Goal: Obtain resource: Obtain resource

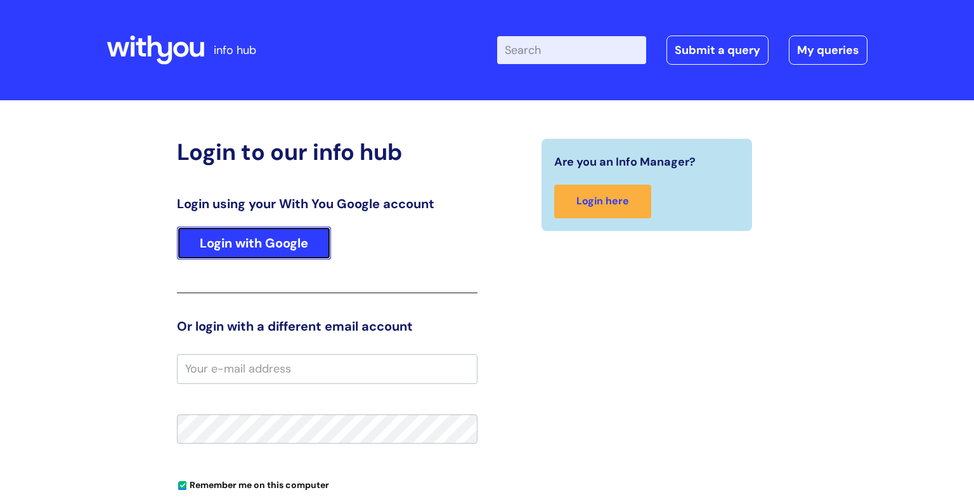
click at [263, 239] on link "Login with Google" at bounding box center [254, 242] width 154 height 33
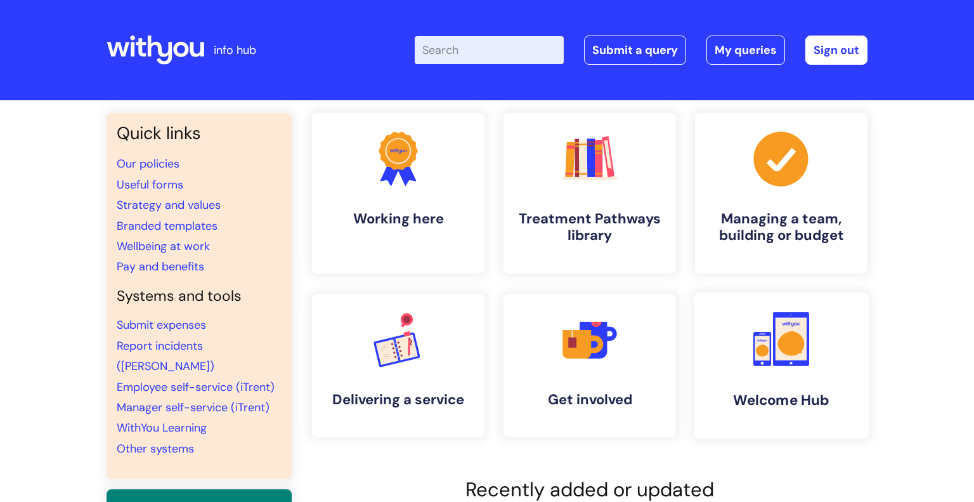
click at [783, 357] on rect at bounding box center [791, 338] width 31 height 42
click at [150, 249] on link "Wellbeing at work" at bounding box center [163, 245] width 93 height 15
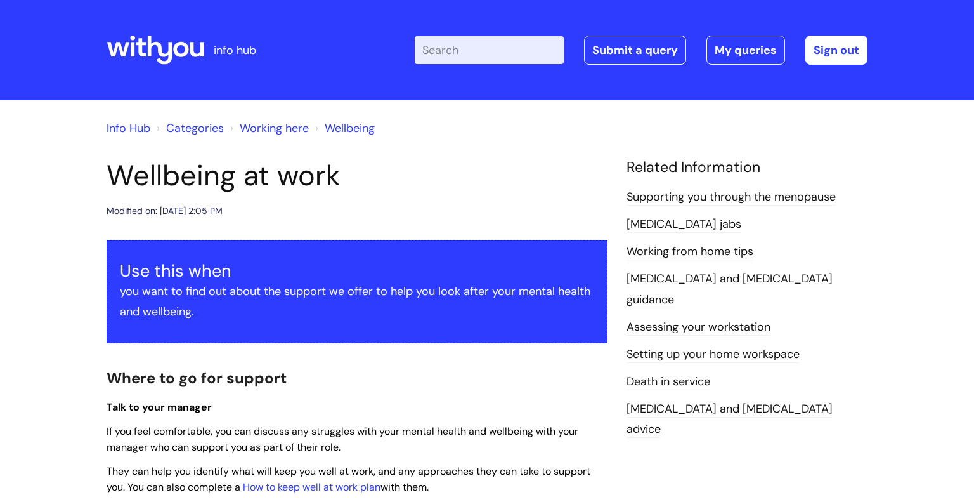
click at [689, 319] on link "Assessing your workstation" at bounding box center [699, 327] width 144 height 16
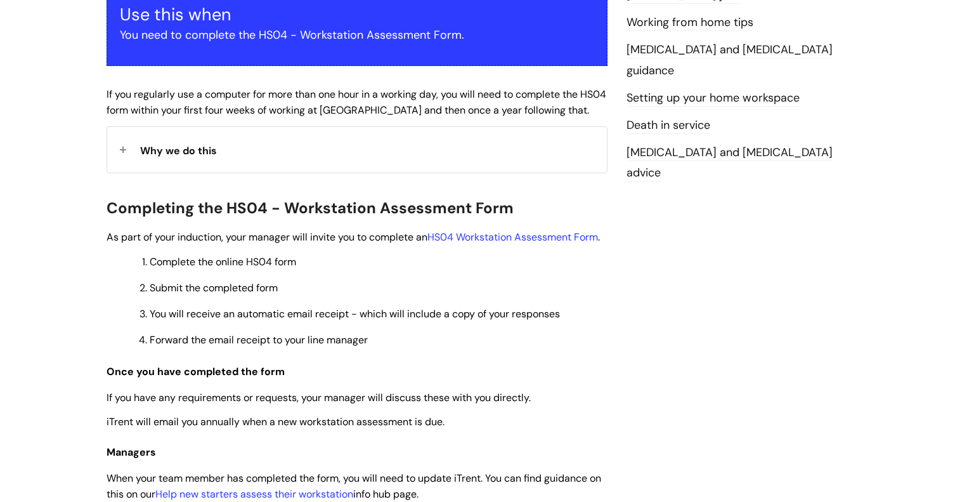
scroll to position [254, 0]
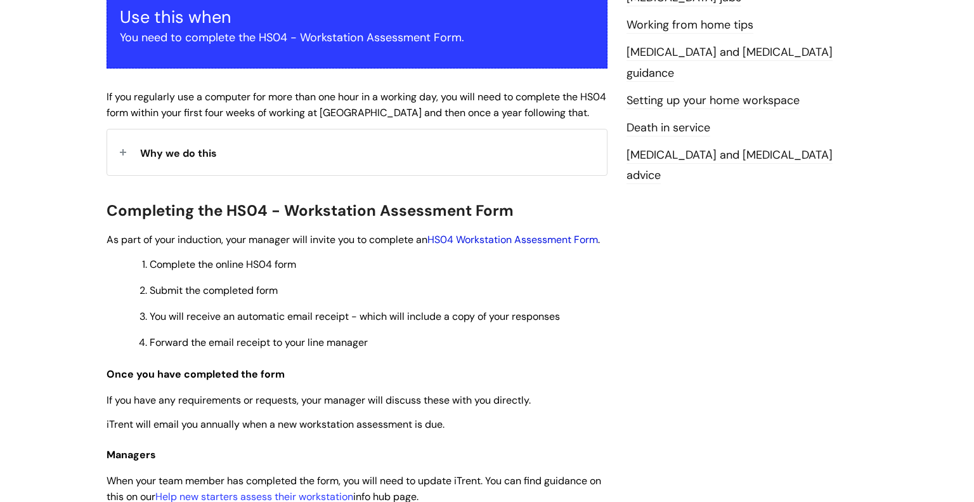
click at [506, 240] on link "HS04 Workstation Assessment Form" at bounding box center [512, 239] width 171 height 13
